Goal: Task Accomplishment & Management: Complete application form

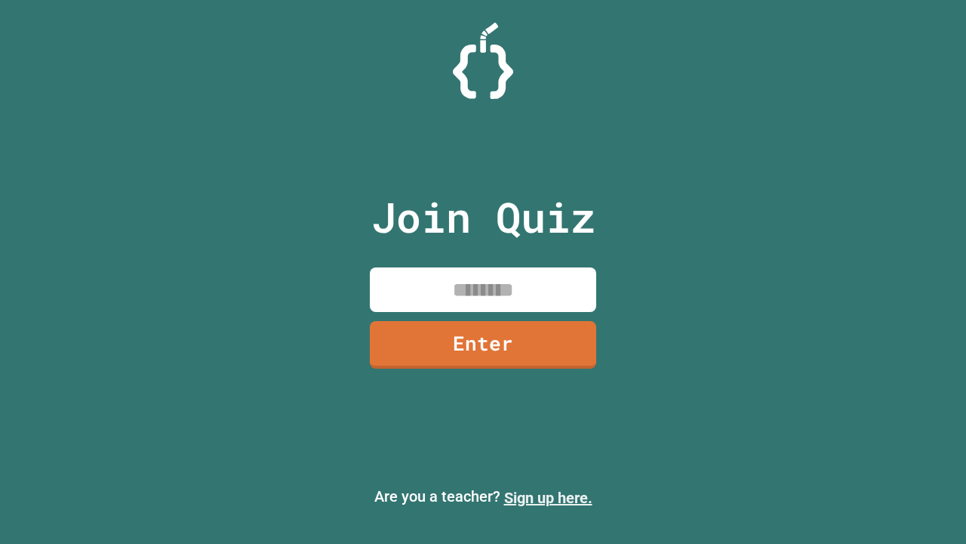
click at [548, 498] on link "Sign up here." at bounding box center [548, 498] width 88 height 18
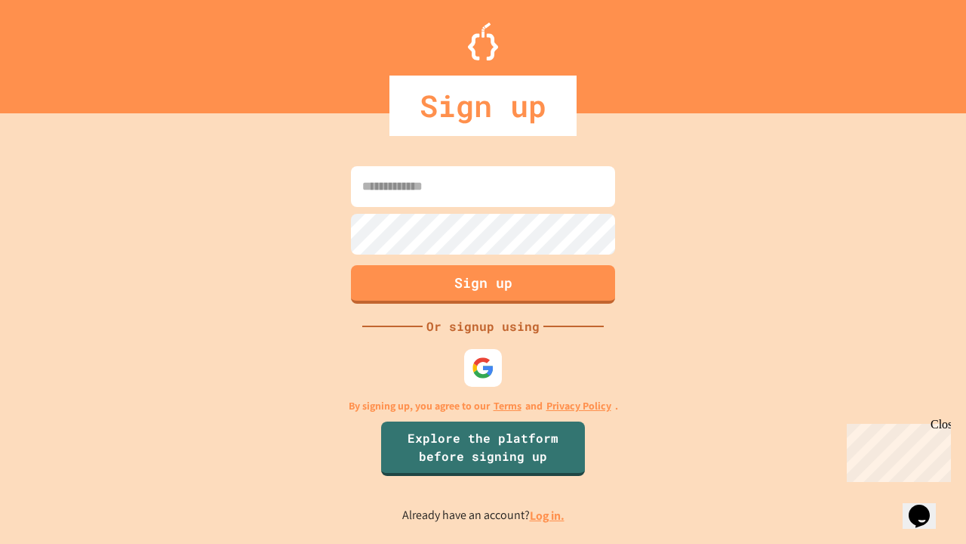
click at [548, 515] on link "Log in." at bounding box center [547, 515] width 35 height 16
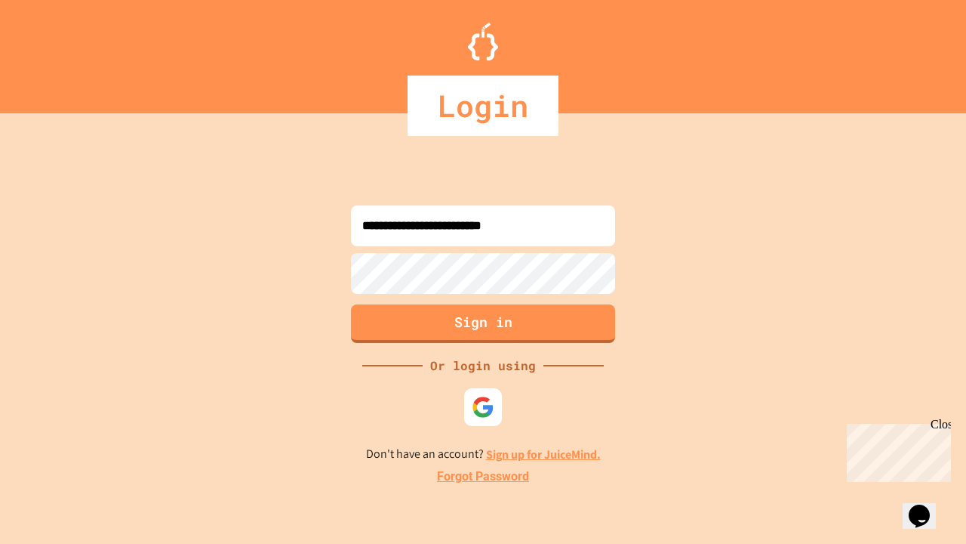
type input "**********"
